Goal: Task Accomplishment & Management: Use online tool/utility

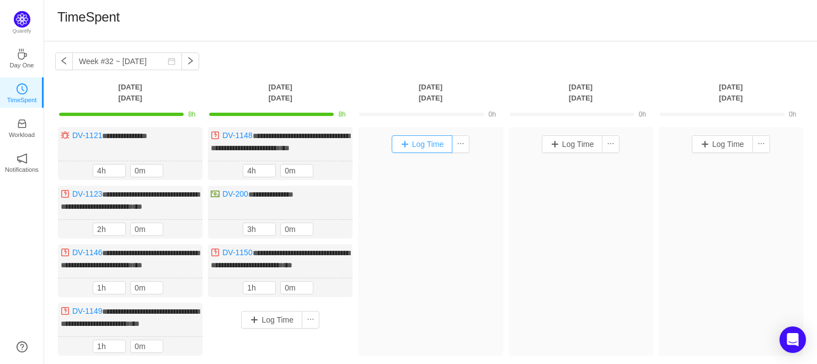
click at [422, 141] on button "Log Time" at bounding box center [422, 144] width 61 height 18
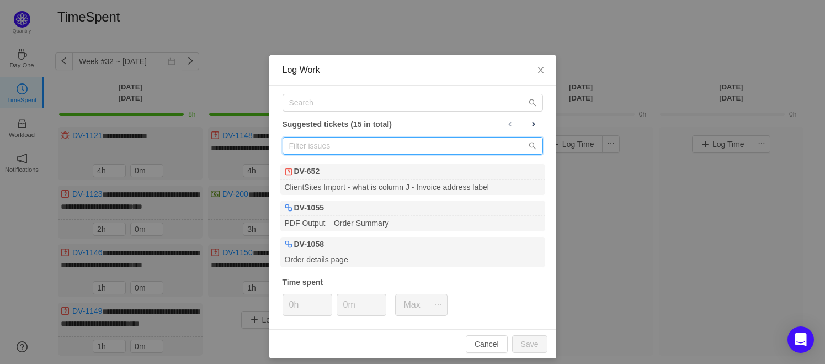
click at [381, 142] on input "text" at bounding box center [412, 146] width 260 height 18
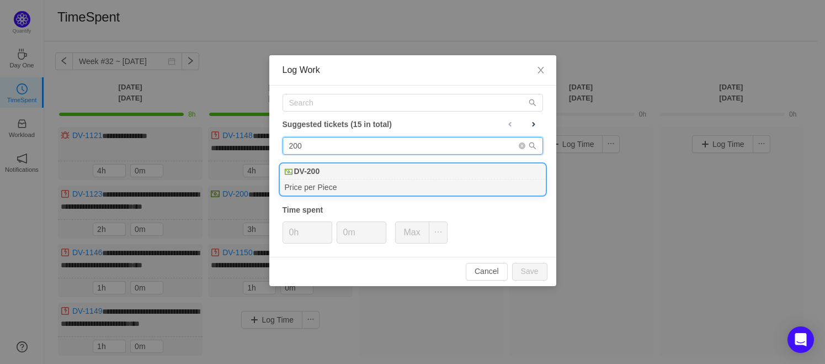
type input "200"
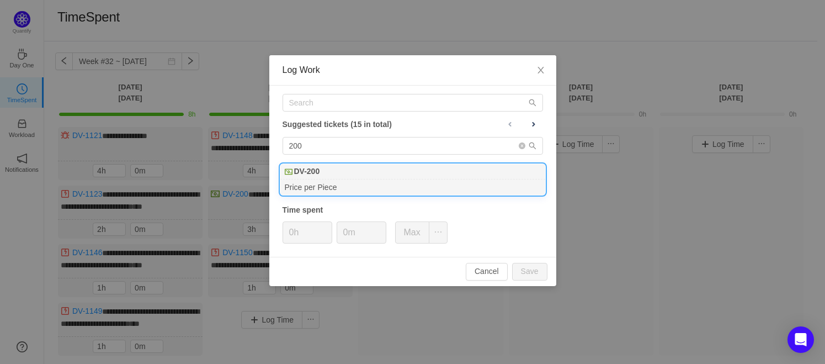
click at [350, 170] on div "DV-200" at bounding box center [412, 171] width 265 height 15
type input "8h"
click at [524, 270] on button "Save" at bounding box center [529, 272] width 35 height 18
type input "0h"
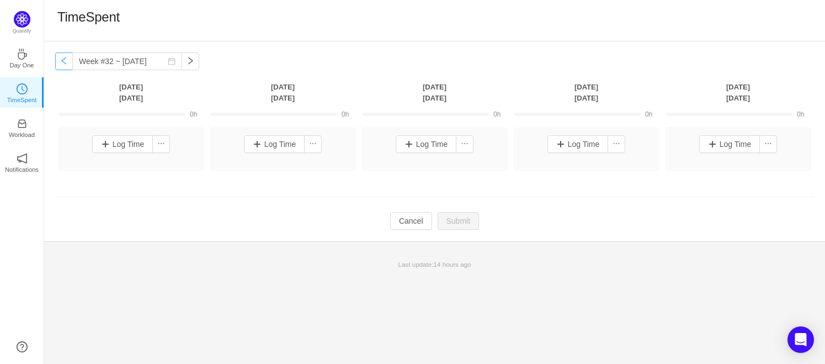
click at [59, 62] on button "button" at bounding box center [64, 61] width 18 height 18
type input "Week #31 ~ Jul 28"
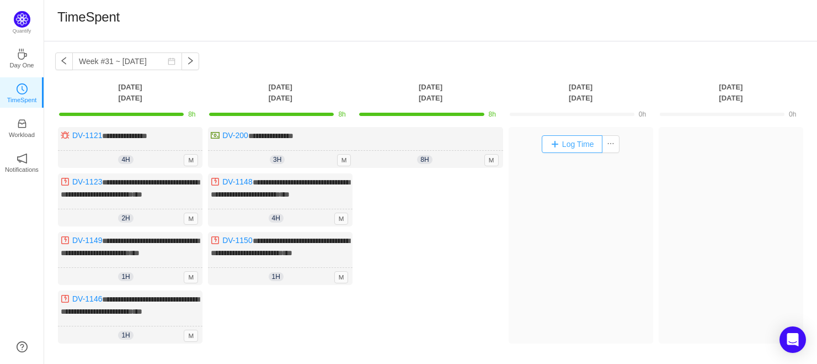
click at [562, 142] on button "Log Time" at bounding box center [572, 144] width 61 height 18
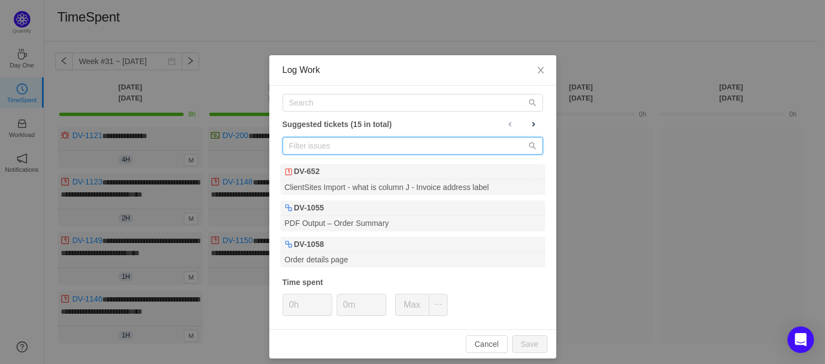
click at [354, 147] on input "text" at bounding box center [412, 146] width 260 height 18
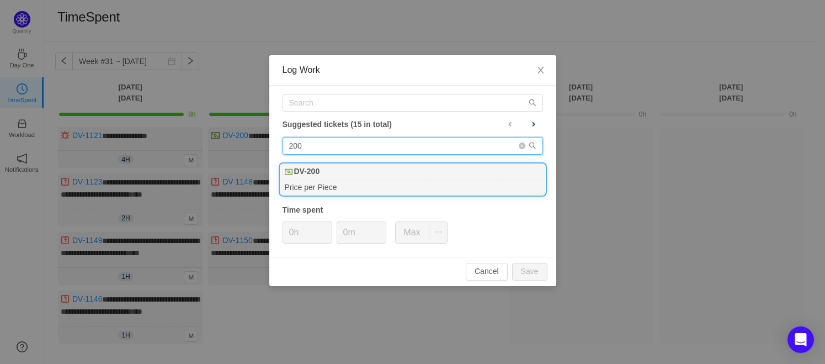
type input "200"
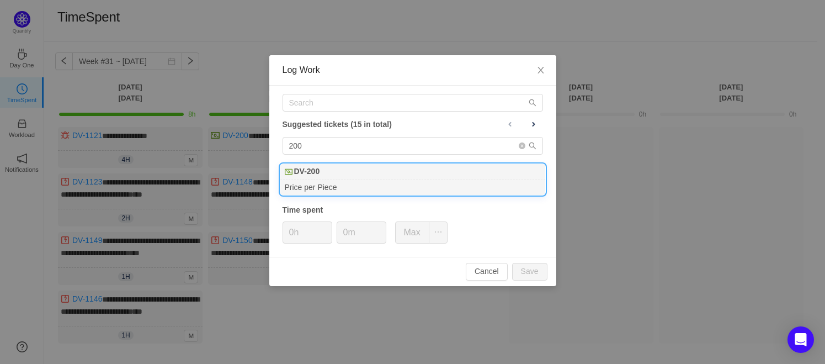
click at [343, 173] on div "DV-200" at bounding box center [412, 171] width 265 height 15
type input "8h"
click at [543, 274] on button "Save" at bounding box center [529, 272] width 35 height 18
type input "0h"
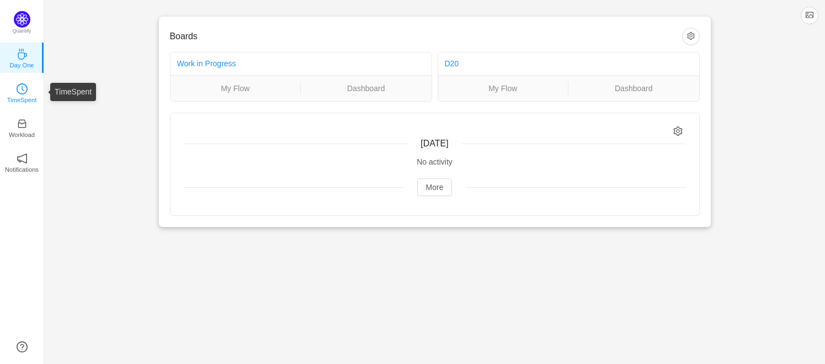
click at [22, 88] on icon "icon: clock-circle" at bounding box center [23, 88] width 3 height 5
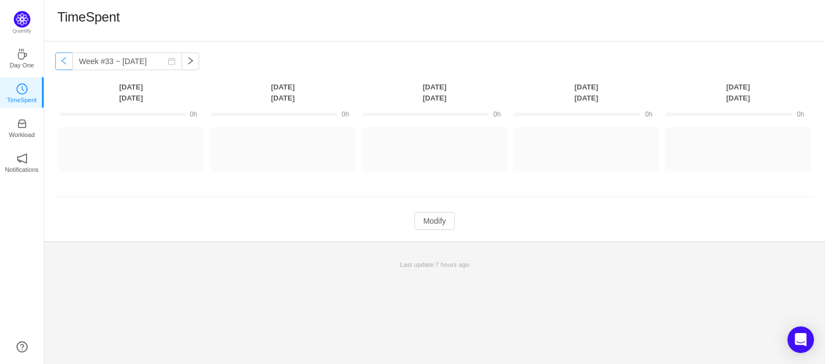
click at [60, 61] on button "button" at bounding box center [64, 61] width 18 height 18
type input "Week #32 ~ [DATE]"
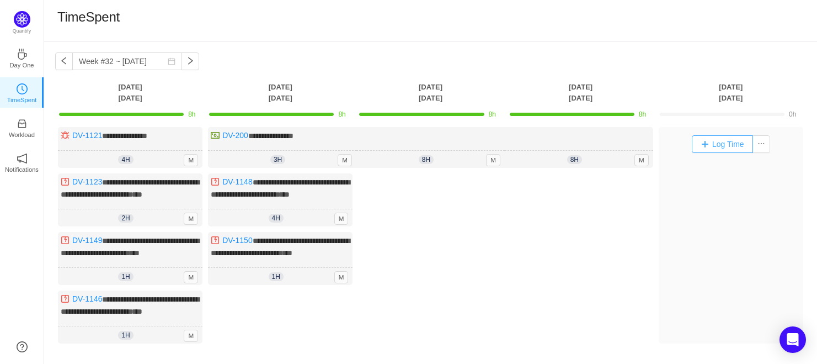
click at [723, 143] on button "Log Time" at bounding box center [722, 144] width 61 height 18
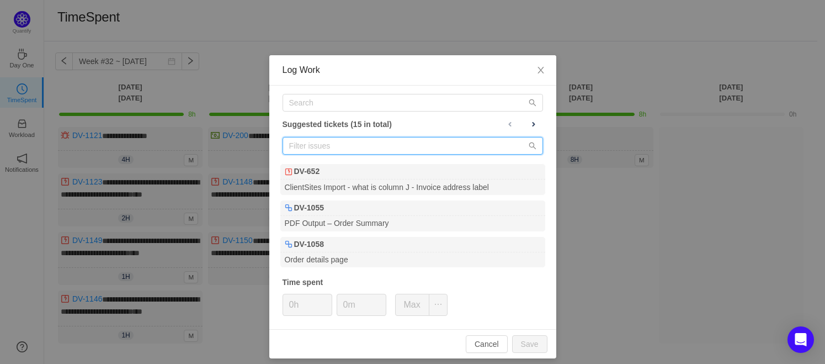
click at [311, 143] on input "text" at bounding box center [412, 146] width 260 height 18
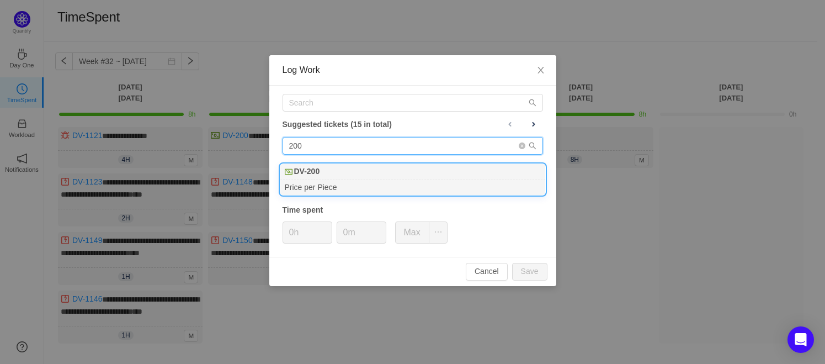
type input "200"
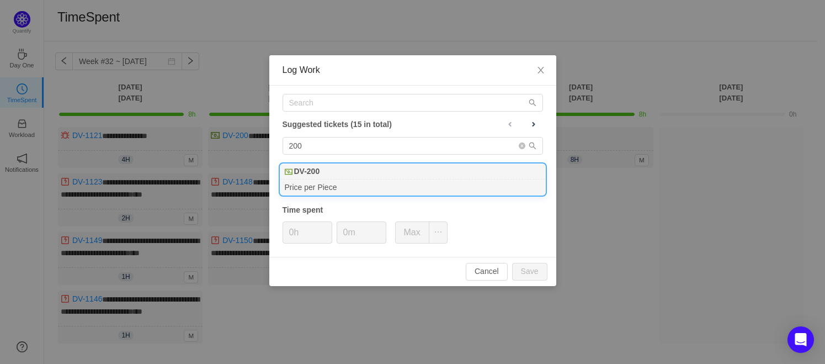
click at [314, 174] on b "DV-200" at bounding box center [307, 172] width 26 height 12
type input "8h"
click at [530, 269] on button "Save" at bounding box center [529, 272] width 35 height 18
type input "0h"
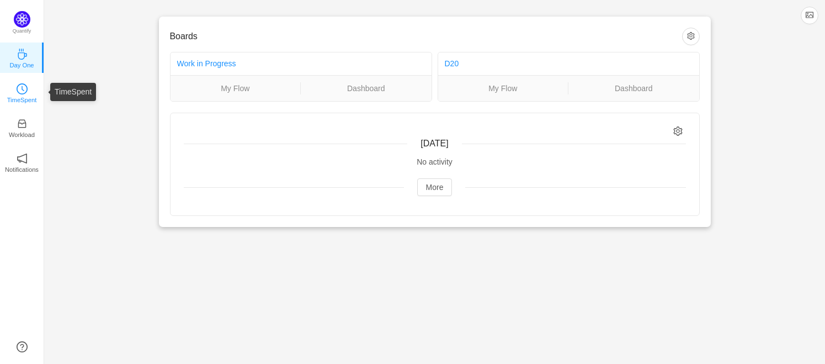
click at [20, 93] on icon "icon: clock-circle" at bounding box center [22, 88] width 11 height 11
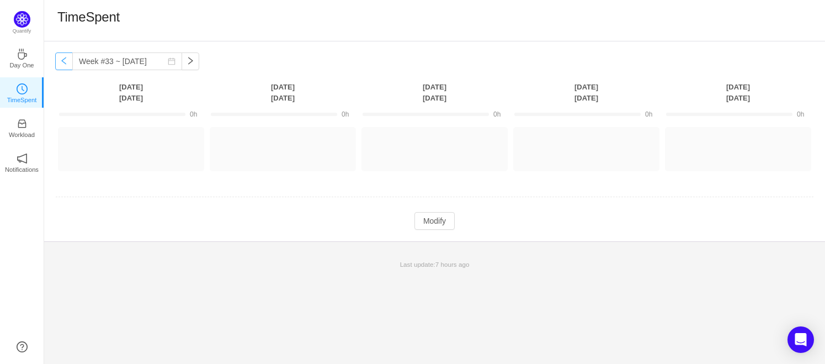
click at [65, 64] on button "button" at bounding box center [64, 61] width 18 height 18
type input "Week #32 ~ [DATE]"
